Goal: Check status: Check status

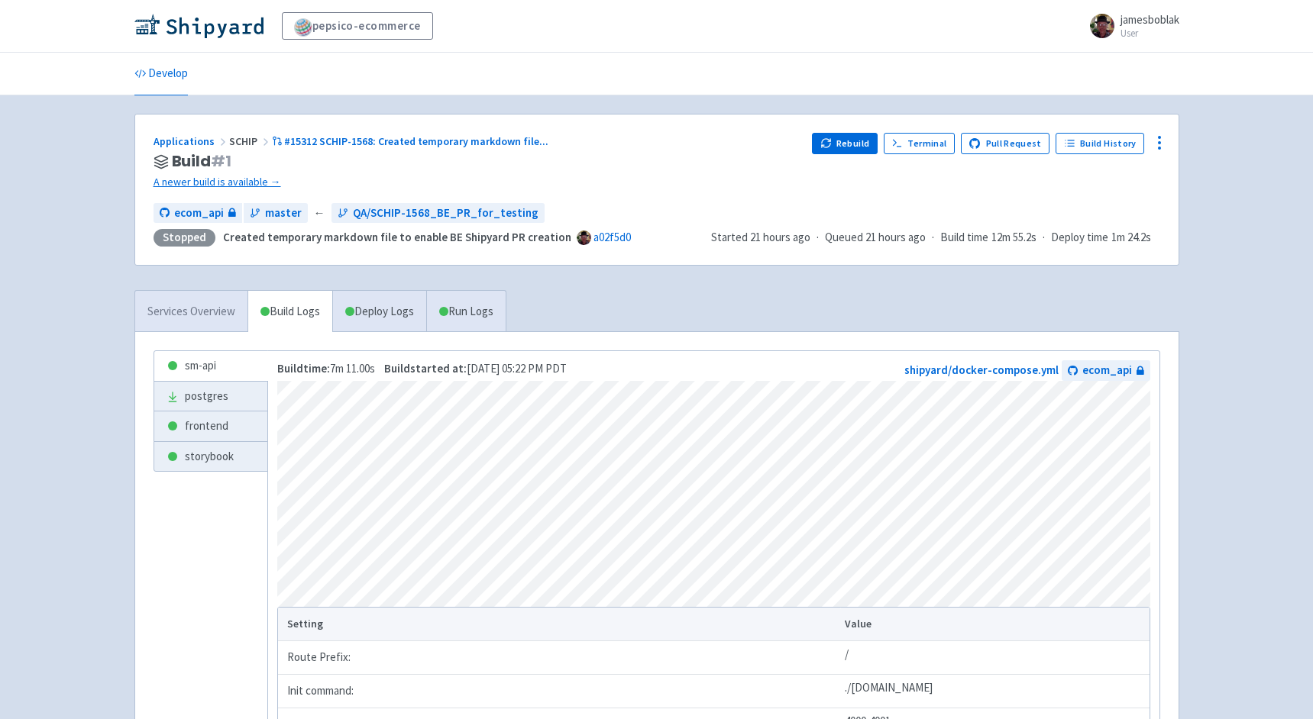
click at [205, 306] on link "Services Overview" at bounding box center [191, 312] width 112 height 42
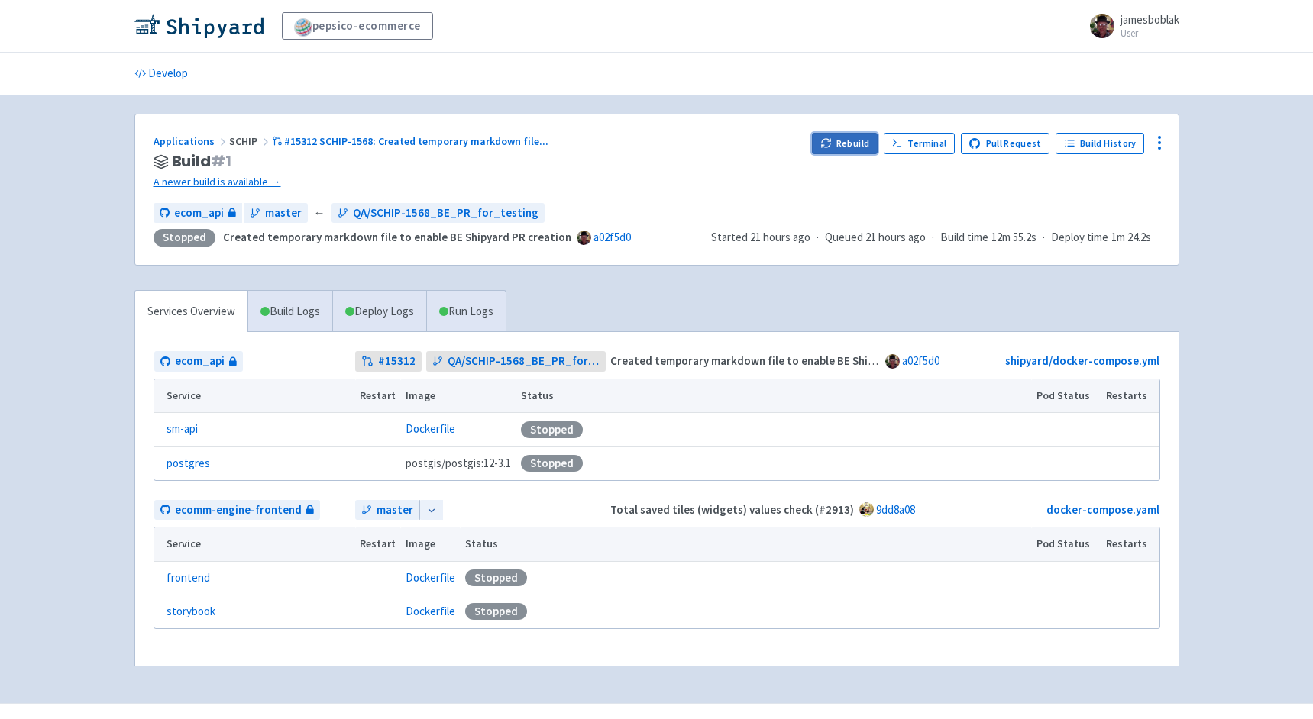
click at [848, 142] on button "Rebuild" at bounding box center [845, 143] width 66 height 21
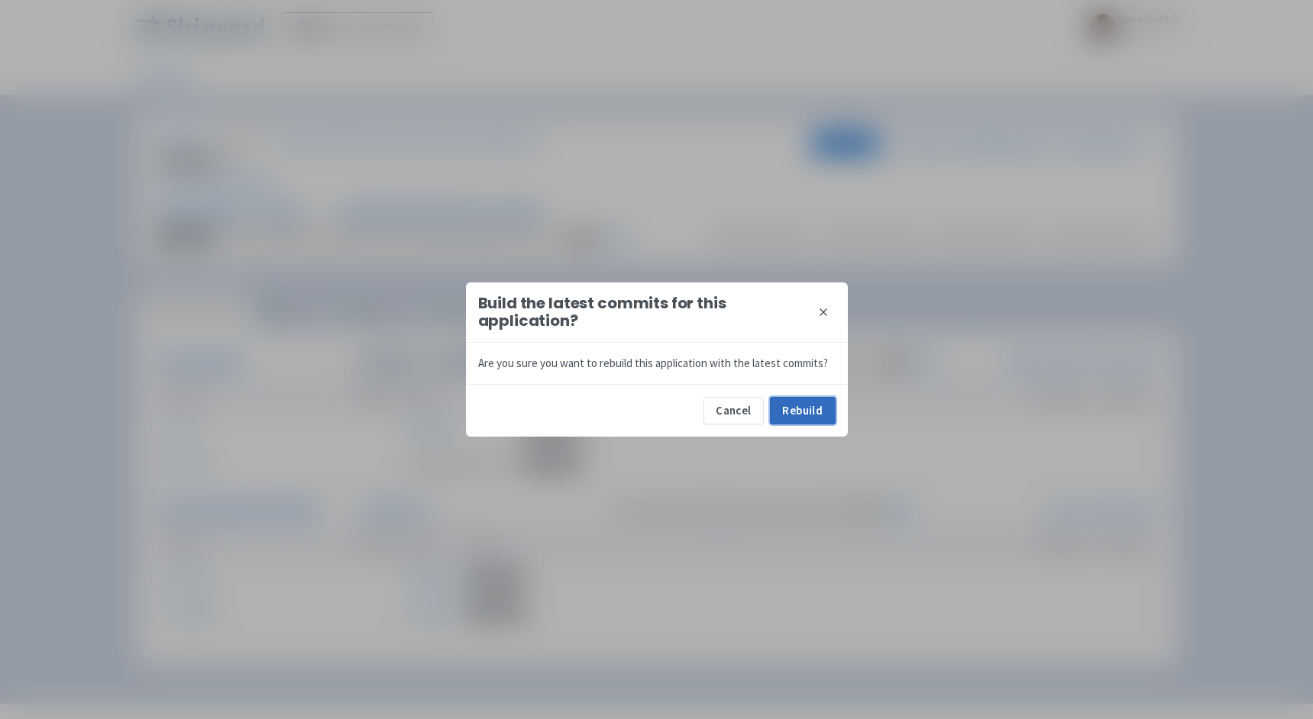
click at [805, 414] on button "Rebuild" at bounding box center [803, 410] width 66 height 27
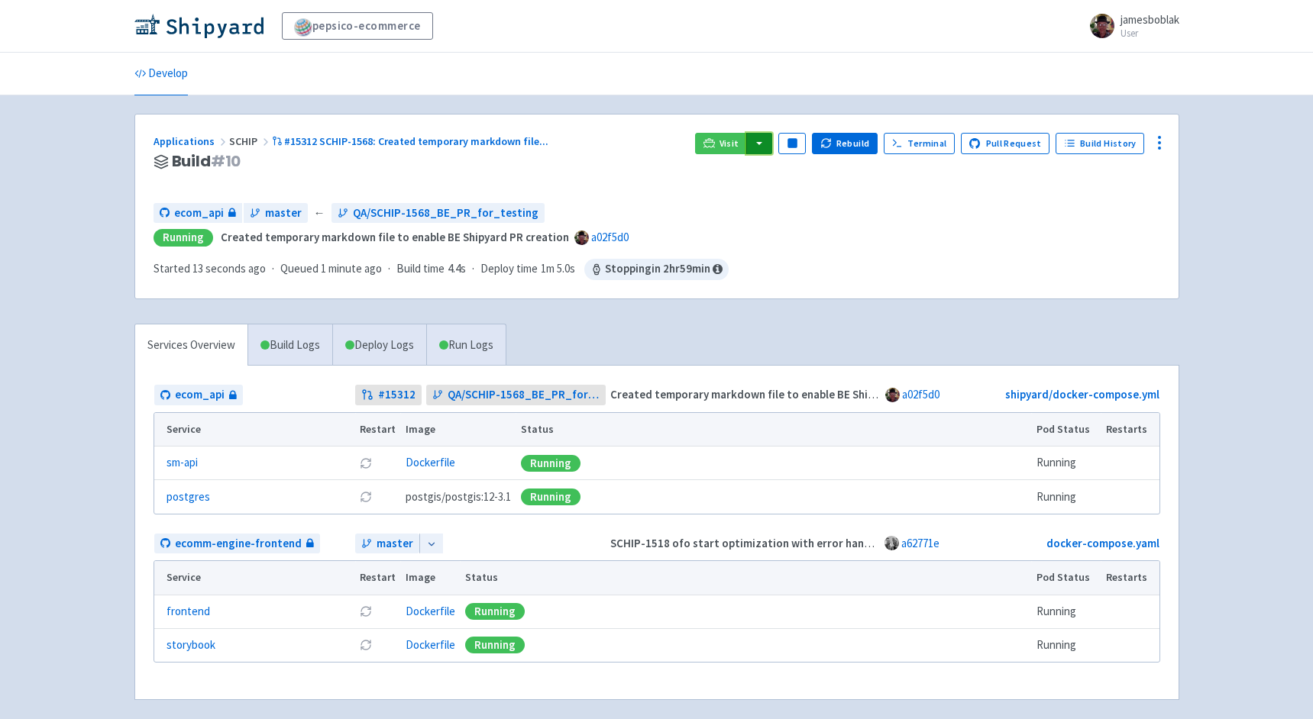
click at [766, 143] on button "button" at bounding box center [759, 143] width 26 height 21
click at [621, 125] on div "Applications SCHIP #15312 SCHIP-1568: Created temporary markdown file ... Build…" at bounding box center [656, 207] width 1043 height 184
click at [211, 25] on img at bounding box center [198, 26] width 129 height 24
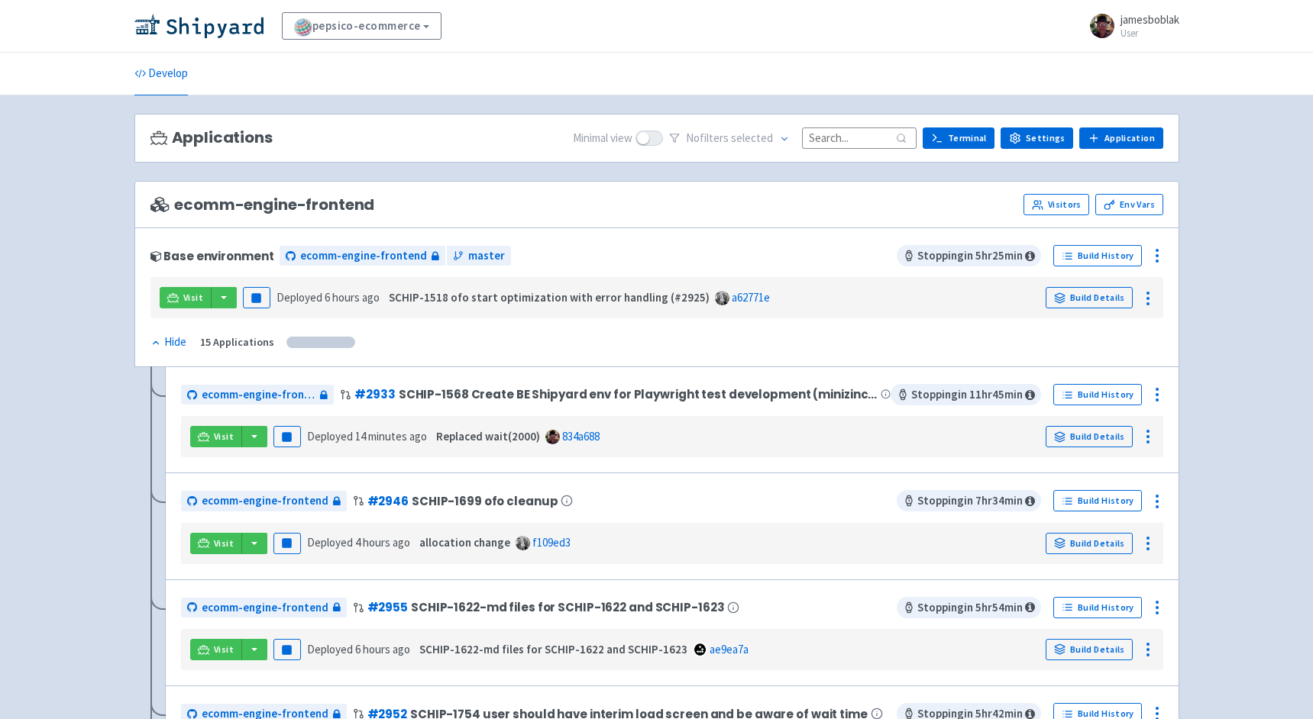
click at [848, 135] on input at bounding box center [859, 138] width 115 height 21
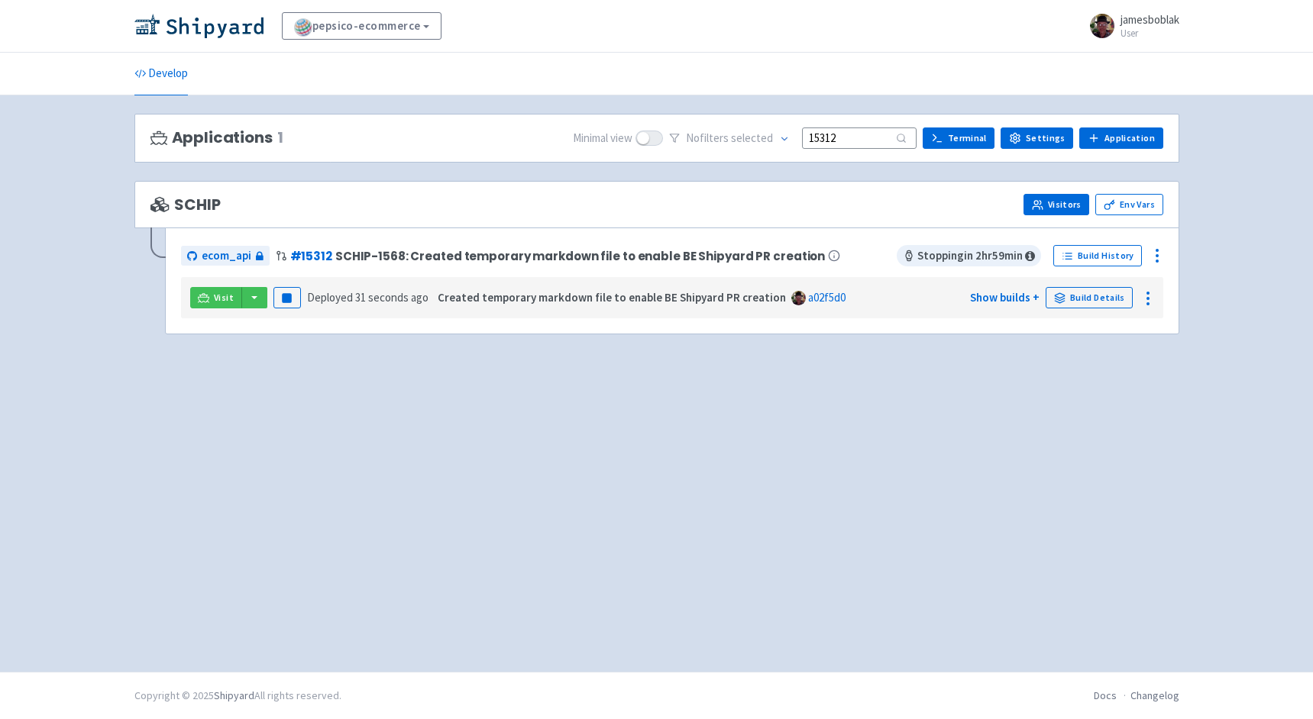
type input "15312"
click at [1069, 202] on link "Visitors" at bounding box center [1056, 204] width 66 height 21
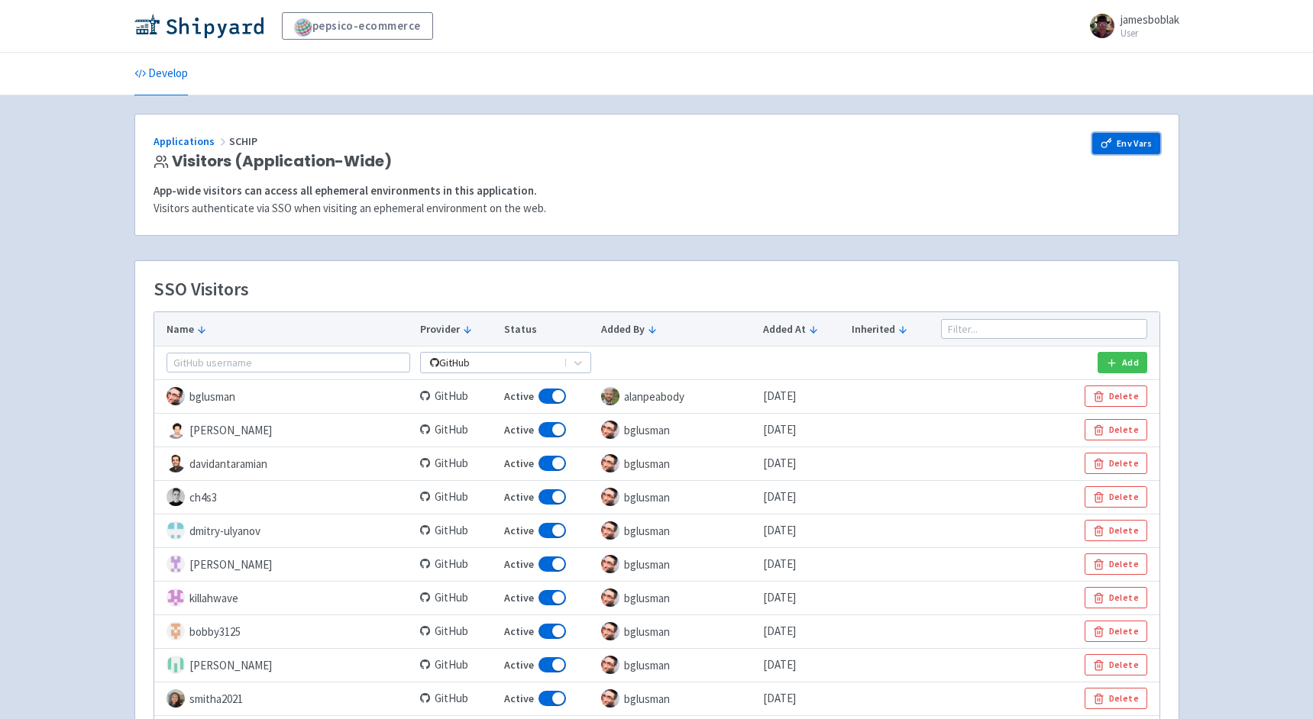
click at [1133, 139] on link "Env Vars" at bounding box center [1125, 143] width 67 height 21
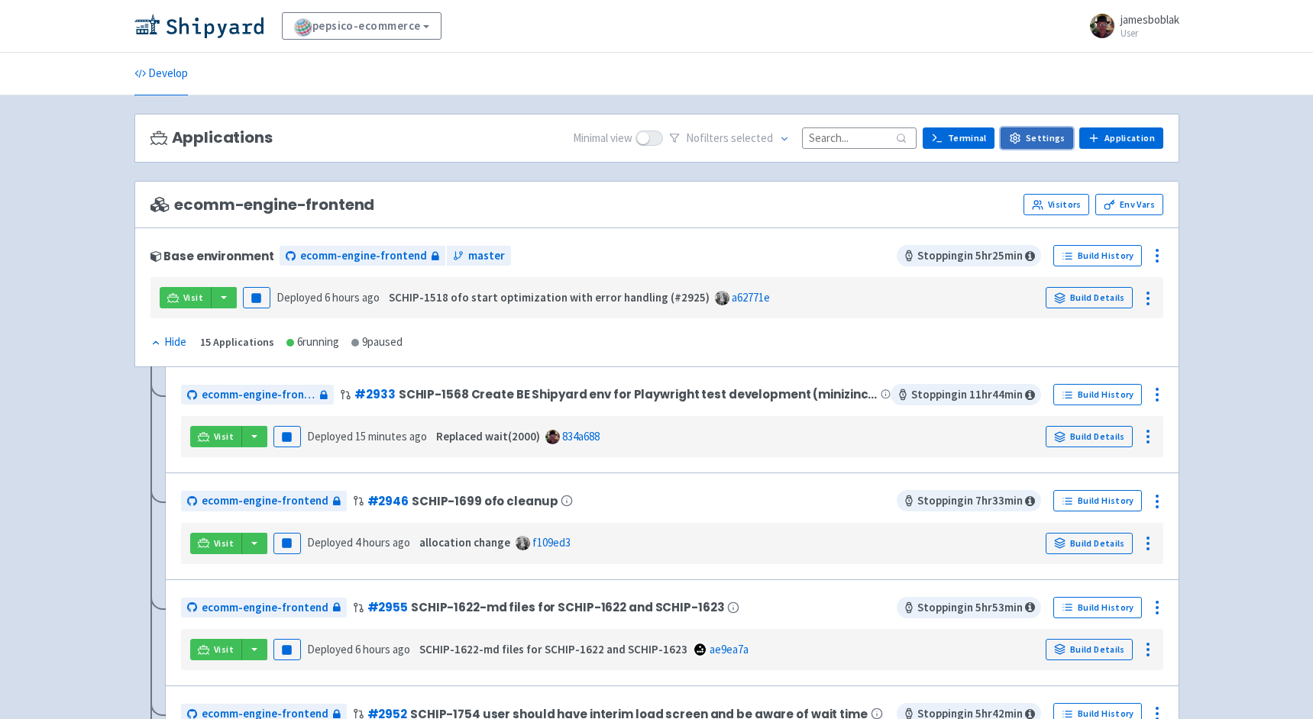
click at [1031, 141] on link "Settings" at bounding box center [1036, 138] width 73 height 21
click at [855, 143] on input at bounding box center [859, 138] width 115 height 21
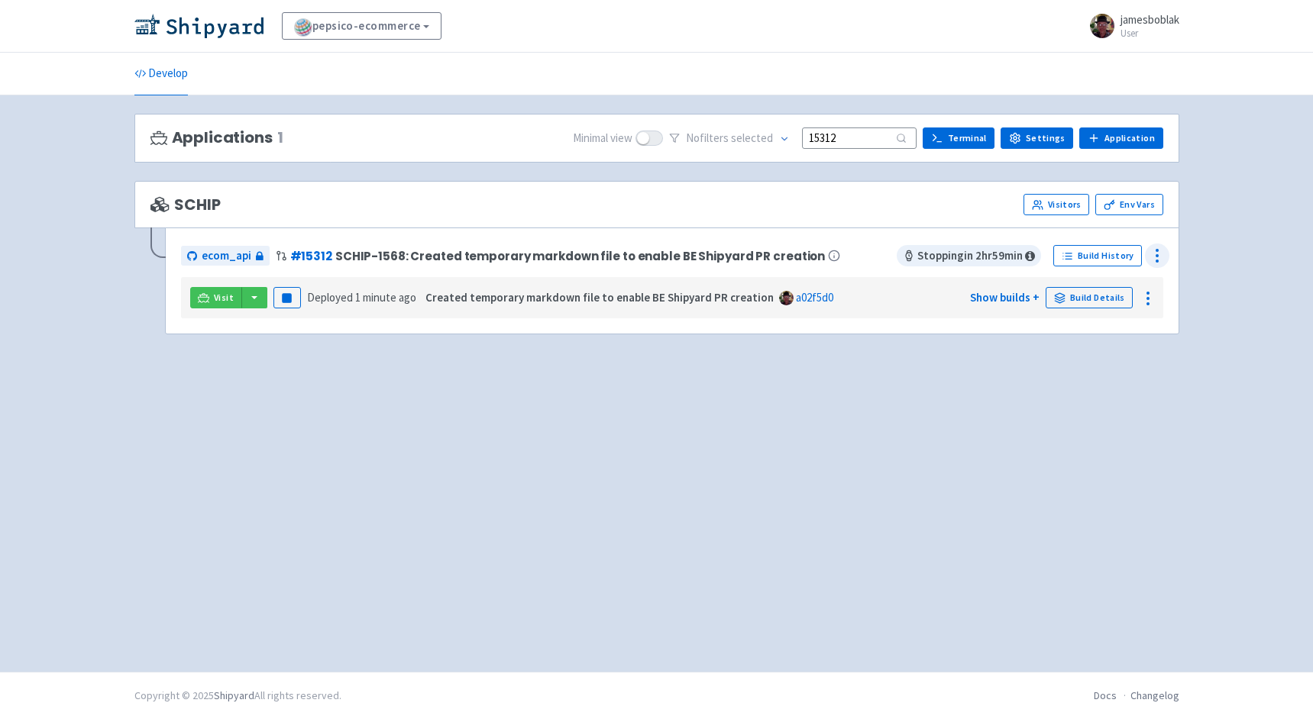
type input "15312"
click at [1156, 252] on icon at bounding box center [1157, 256] width 18 height 18
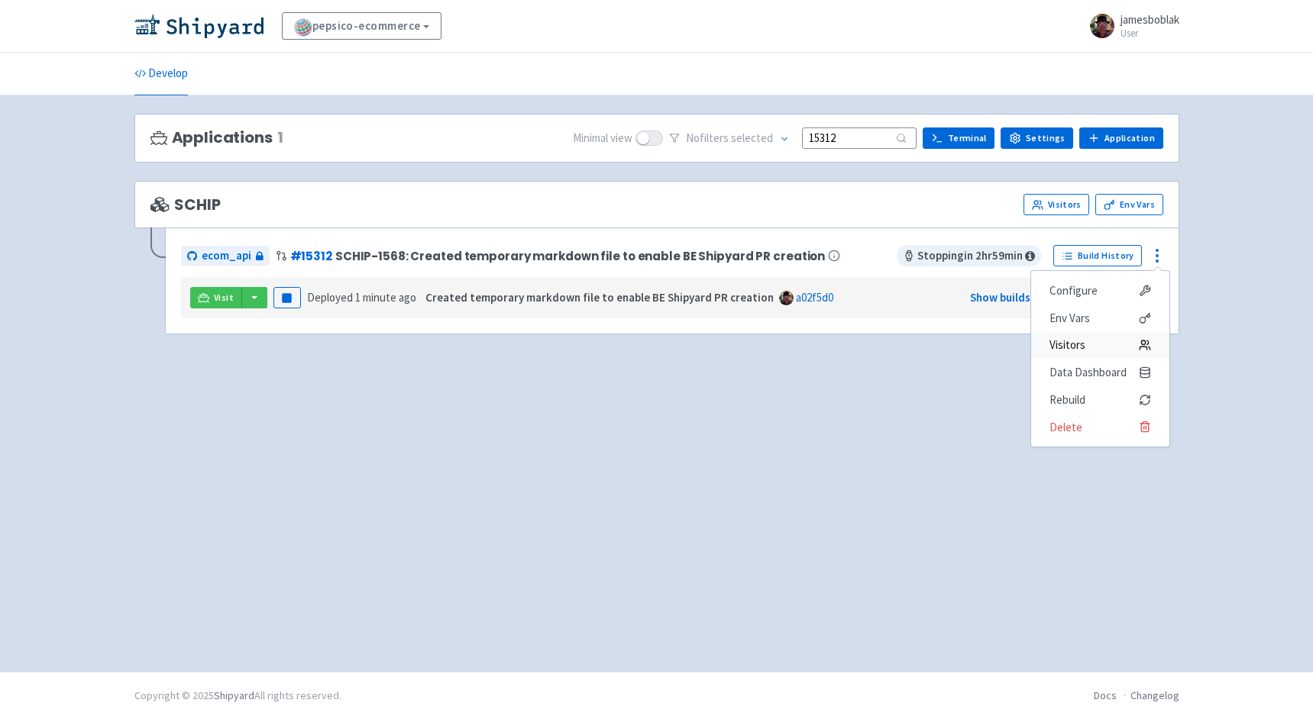
click at [1133, 348] on span "Visitors" at bounding box center [1100, 345] width 102 height 21
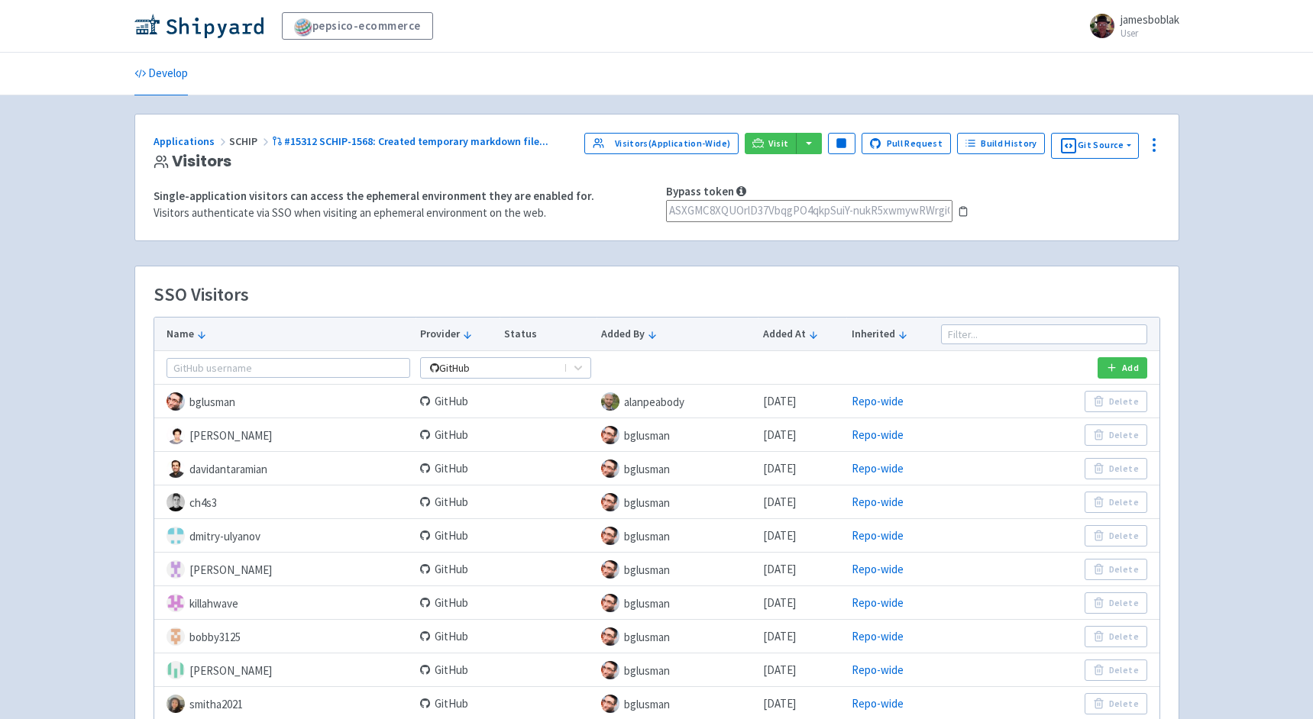
click at [960, 213] on icon at bounding box center [963, 211] width 11 height 11
